Goal: Check status

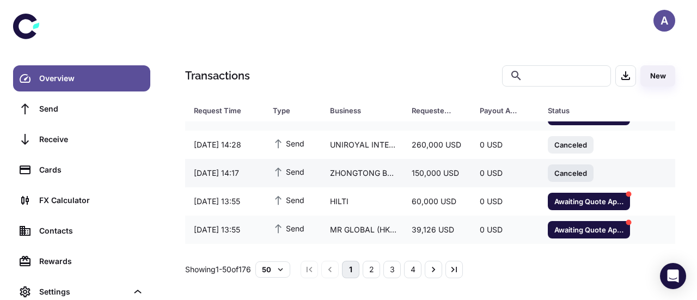
scroll to position [44, 0]
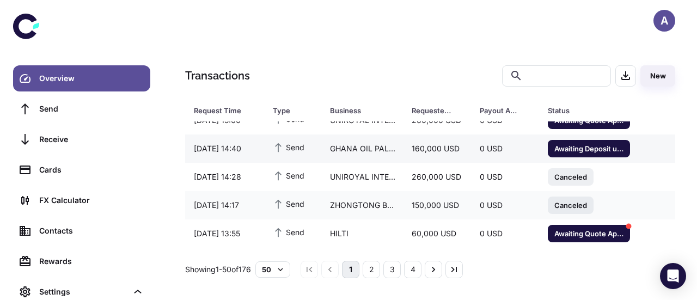
click at [568, 147] on span "Awaiting Deposit until [DATE] 15:17" at bounding box center [589, 148] width 82 height 11
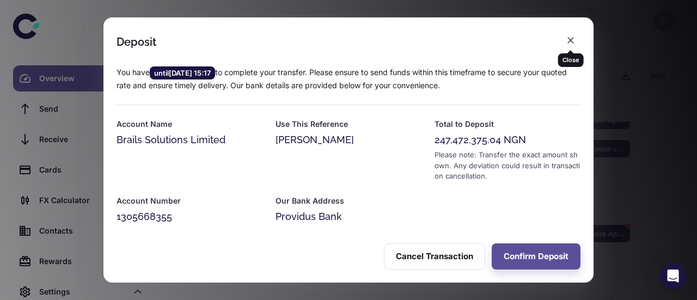
click at [573, 47] on div "Close" at bounding box center [571, 56] width 26 height 21
click at [570, 43] on icon "button" at bounding box center [570, 40] width 11 height 11
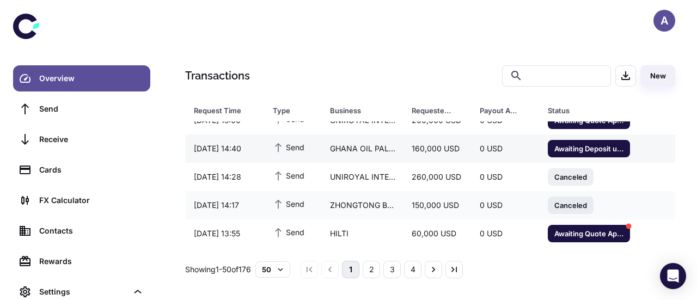
scroll to position [0, 0]
